Goal: Task Accomplishment & Management: Manage account settings

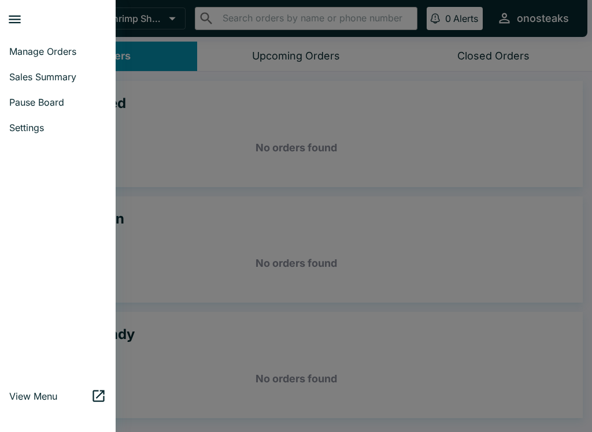
click at [85, 47] on span "Manage Orders" at bounding box center [57, 52] width 97 height 12
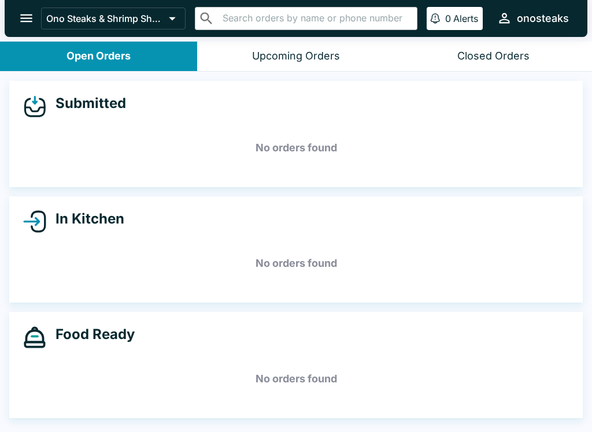
click at [43, 9] on button "Ono Steaks & Shrimp Shack" at bounding box center [113, 19] width 144 height 22
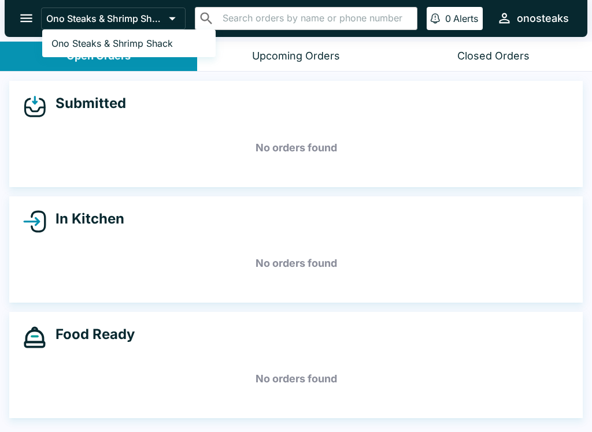
click at [26, 10] on div at bounding box center [296, 216] width 592 height 432
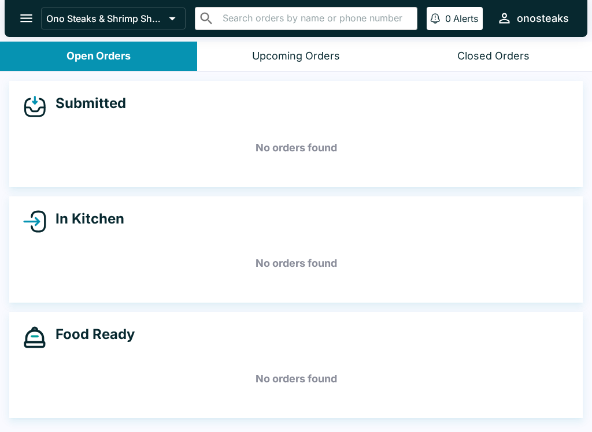
click at [22, 14] on icon "open drawer" at bounding box center [26, 18] width 16 height 16
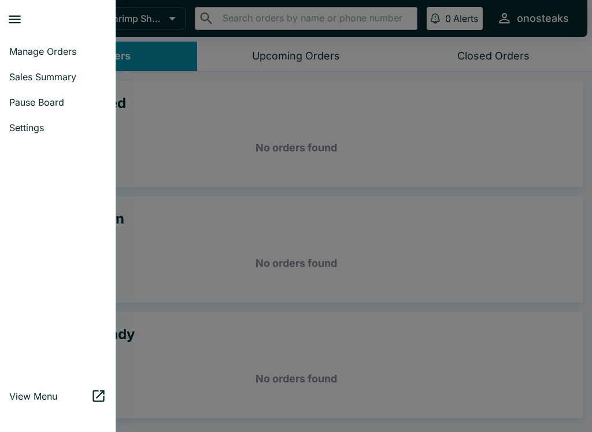
click at [49, 129] on span "Settings" at bounding box center [57, 128] width 97 height 12
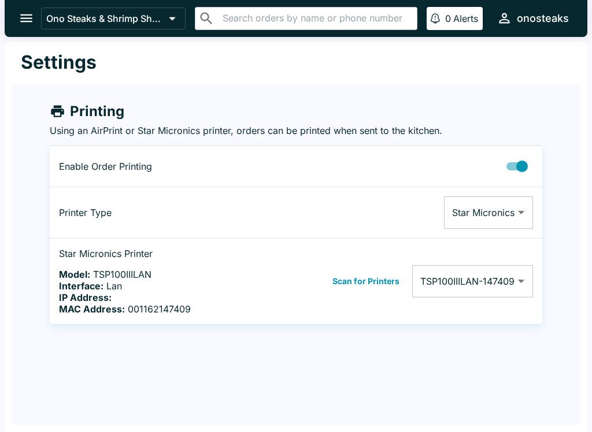
click at [25, 4] on button "open drawer" at bounding box center [26, 17] width 29 height 29
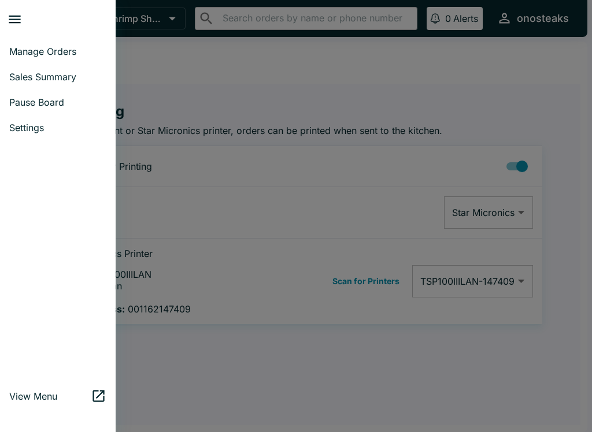
click at [71, 98] on span "Pause Board" at bounding box center [57, 102] width 97 height 12
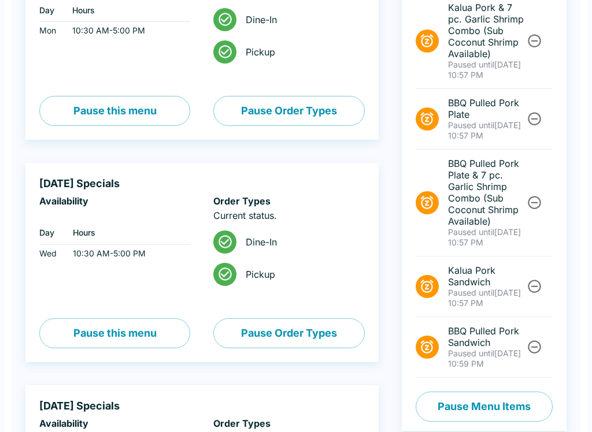
scroll to position [261, 0]
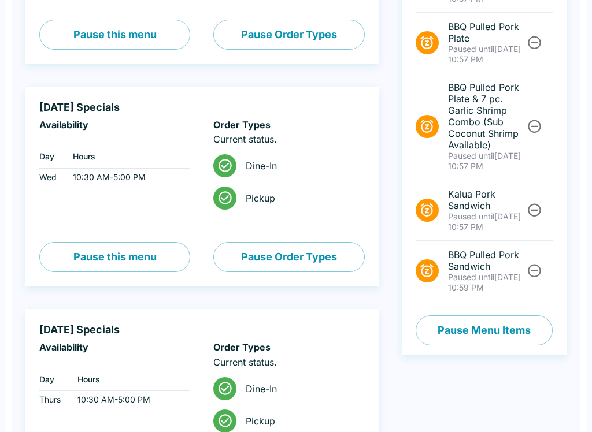
click at [481, 334] on button "Pause Menu Items" at bounding box center [483, 330] width 137 height 30
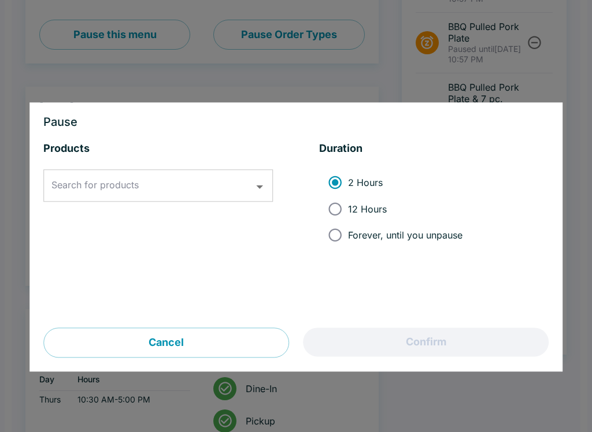
click at [164, 191] on input "Search for products" at bounding box center [150, 186] width 202 height 22
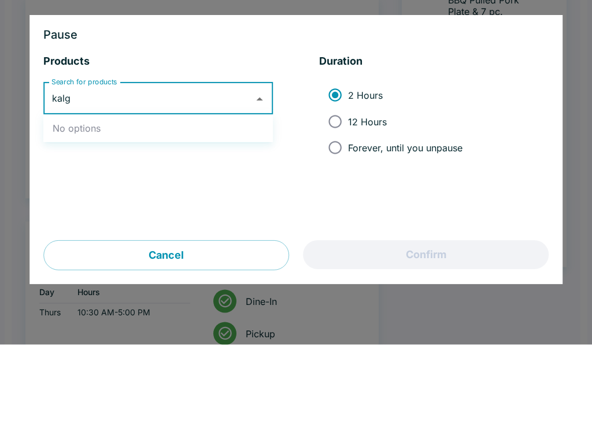
type input "kal"
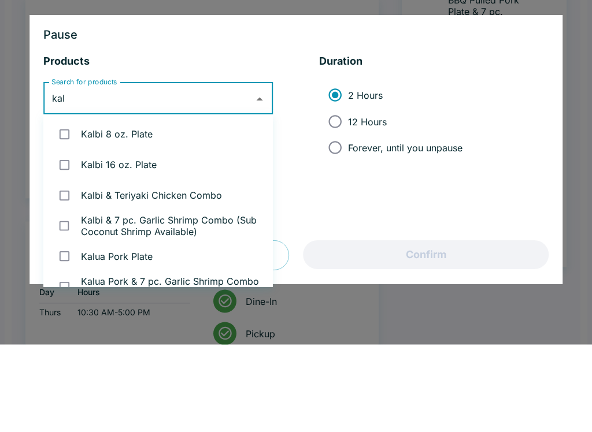
click at [181, 207] on li "Kalbi 8 oz. Plate" at bounding box center [157, 222] width 229 height 31
checkbox input "true"
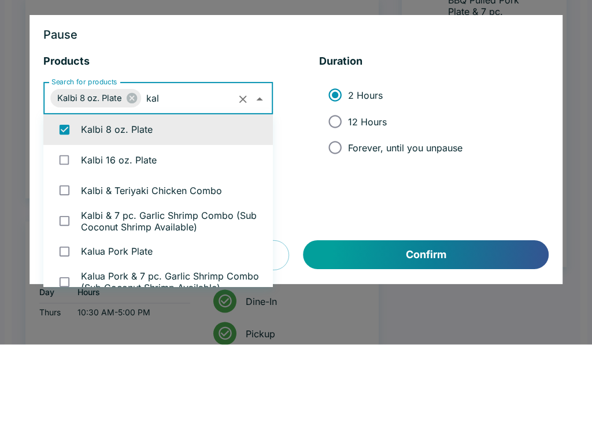
scroll to position [5, 0]
type input "[PERSON_NAME]"
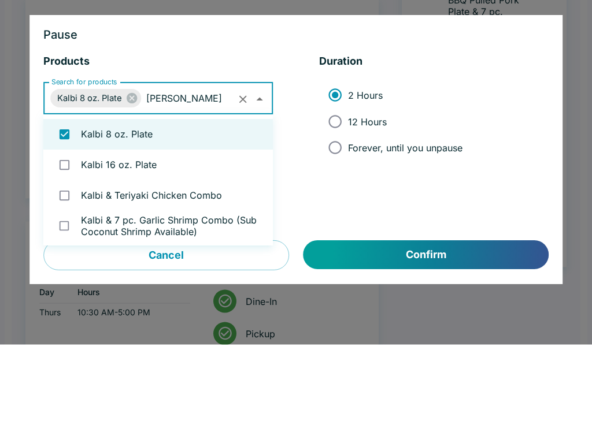
click at [182, 237] on li "Kalbi 16 oz. Plate" at bounding box center [157, 252] width 229 height 31
checkbox input "true"
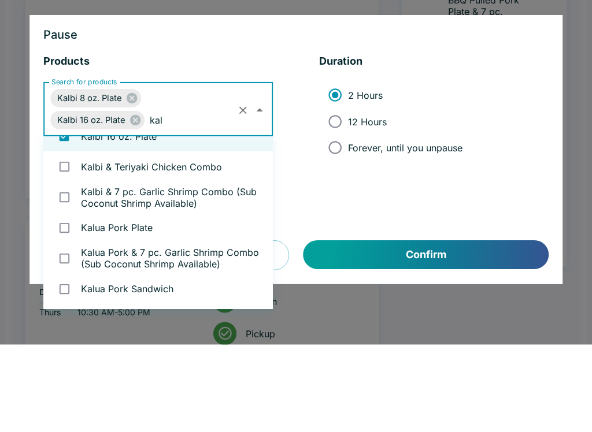
scroll to position [5, 0]
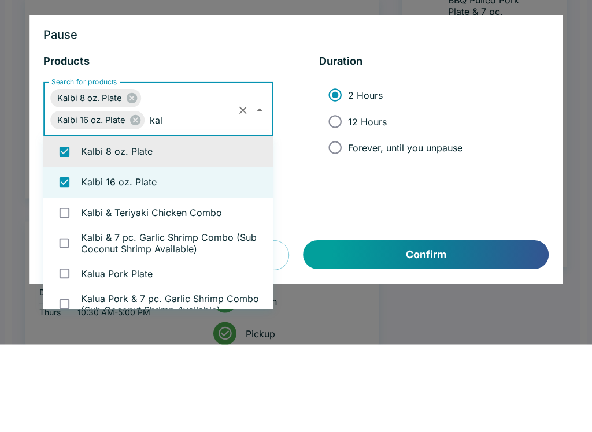
type input "[PERSON_NAME]"
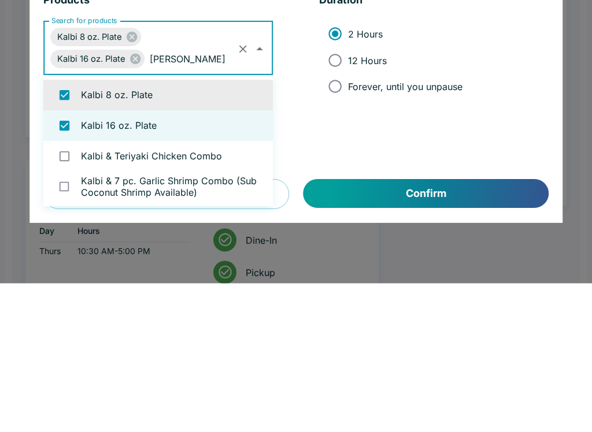
click at [183, 290] on li "Kalbi & Teriyaki Chicken Combo" at bounding box center [157, 305] width 229 height 31
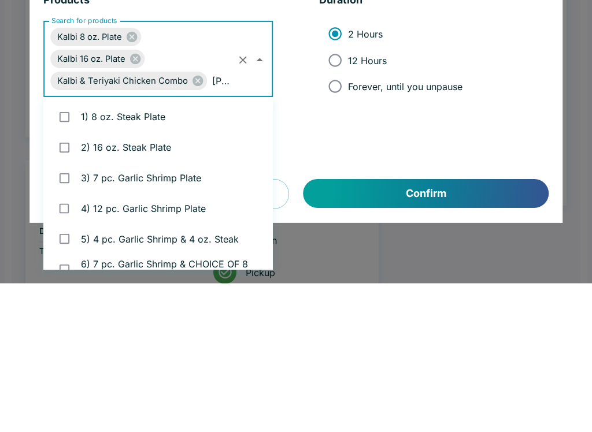
checkbox input "true"
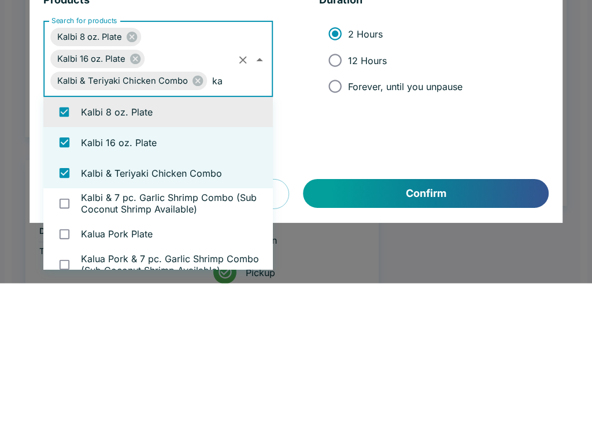
type input "kal"
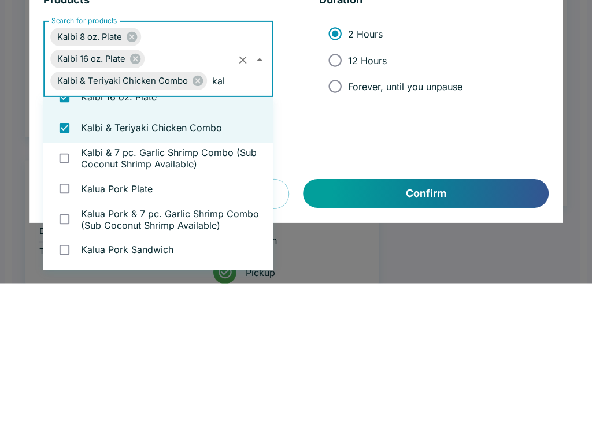
scroll to position [50, 0]
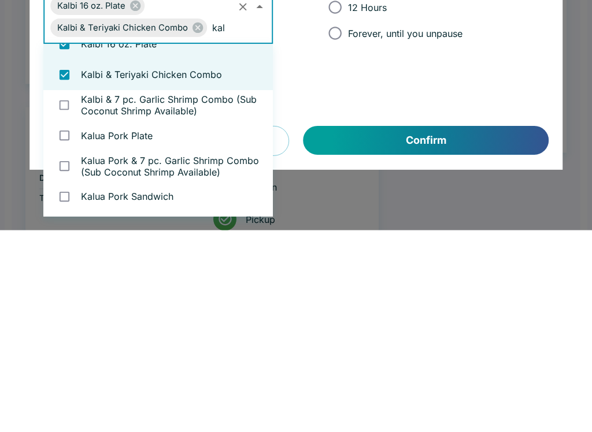
click at [193, 292] on li "Kalbi & 7 pc. Garlic Shrimp Combo (Sub Coconut Shrimp Available)" at bounding box center [157, 307] width 229 height 31
checkbox input "true"
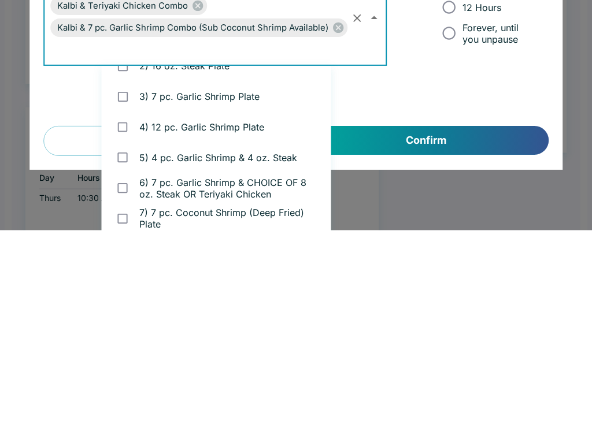
scroll to position [1064, 0]
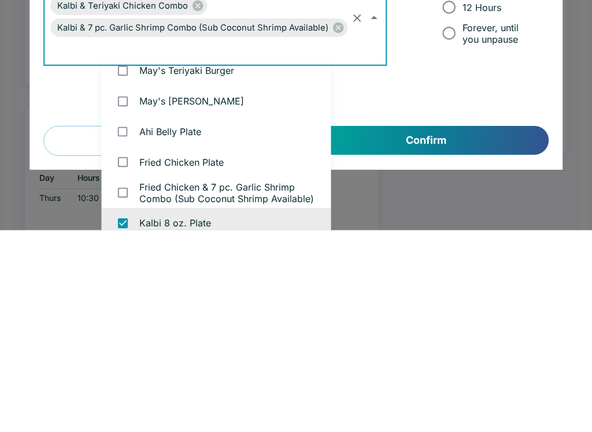
click at [463, 142] on div "Products Search for products Kalbi 8 oz. Plate Kalbi 16 oz. Plate Kalbi & Teriy…" at bounding box center [295, 235] width 505 height 186
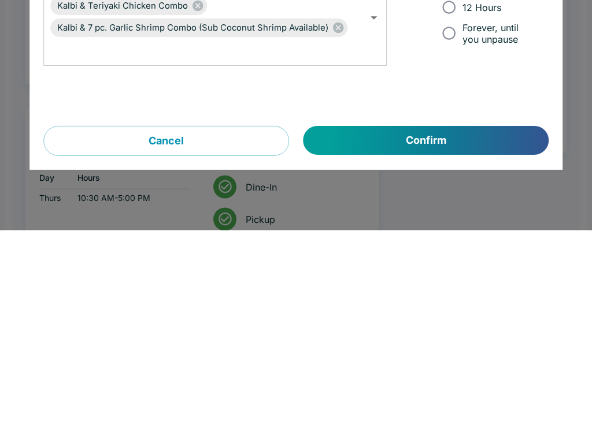
scroll to position [463, 0]
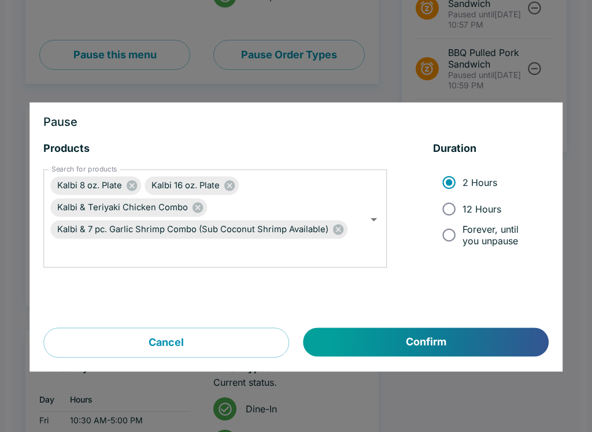
click at [363, 332] on button "Confirm" at bounding box center [425, 342] width 245 height 29
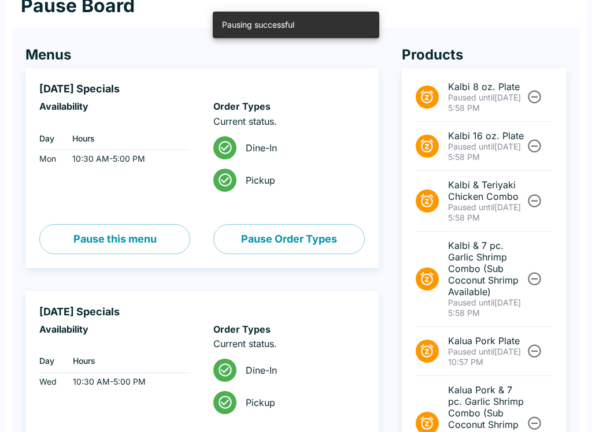
scroll to position [0, 0]
